Goal: Check status: Check status

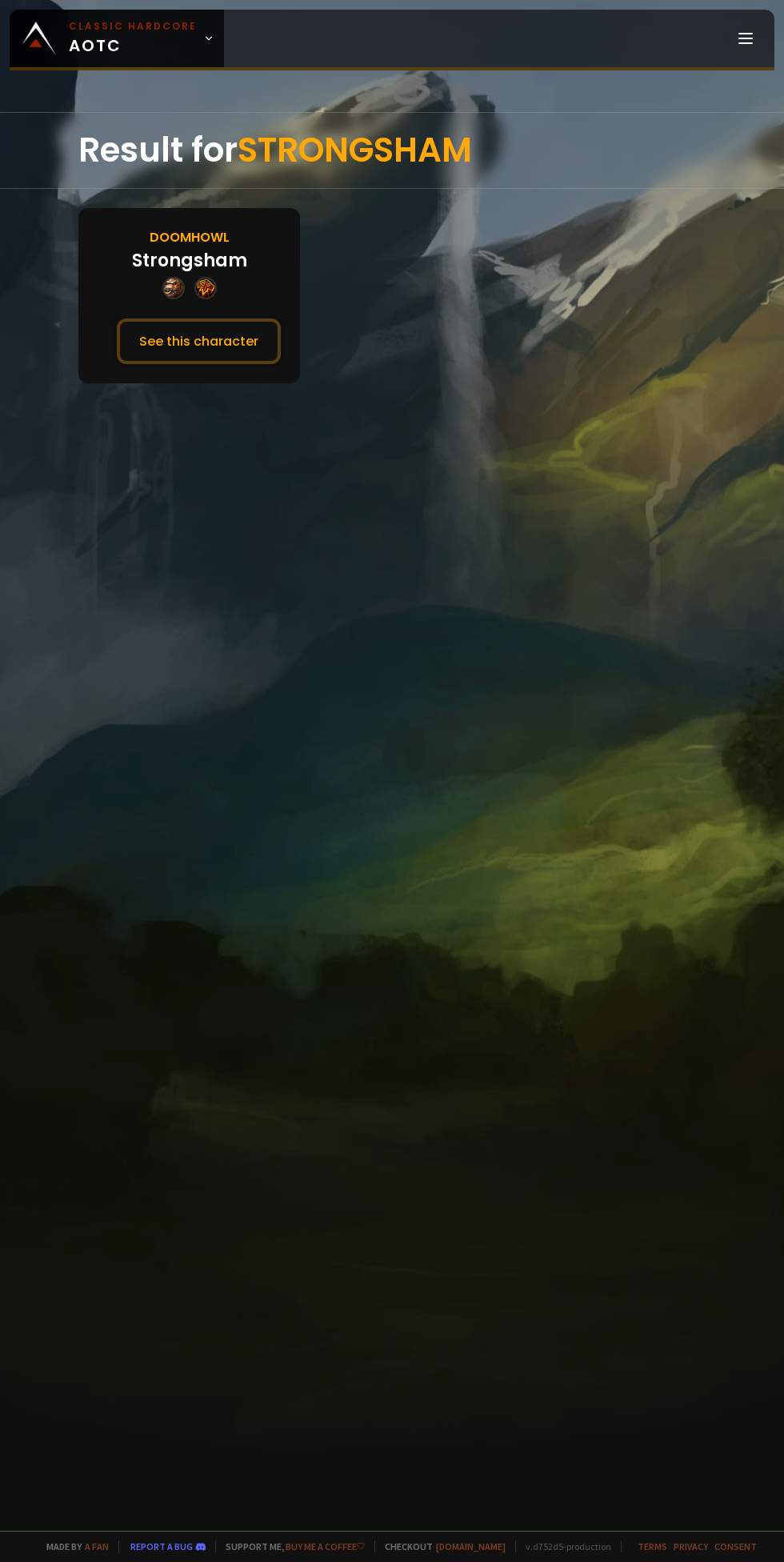
click at [192, 354] on button "See this character" at bounding box center [198, 341] width 164 height 46
